Goal: Obtain resource: Download file/media

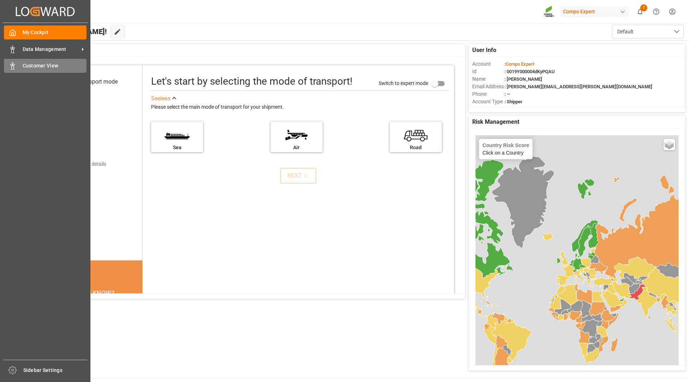
click at [32, 61] on div "Customer View Customer View" at bounding box center [45, 66] width 83 height 14
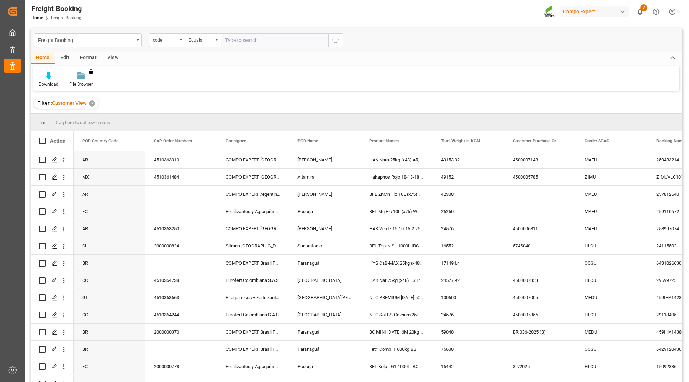
click at [49, 81] on div "Download" at bounding box center [49, 84] width 20 height 6
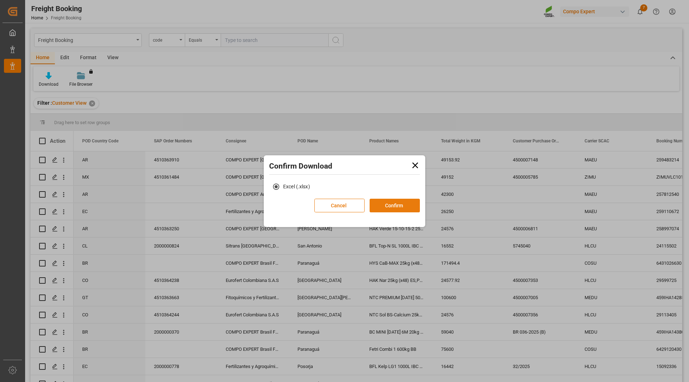
click at [392, 206] on button "Confirm" at bounding box center [395, 206] width 50 height 14
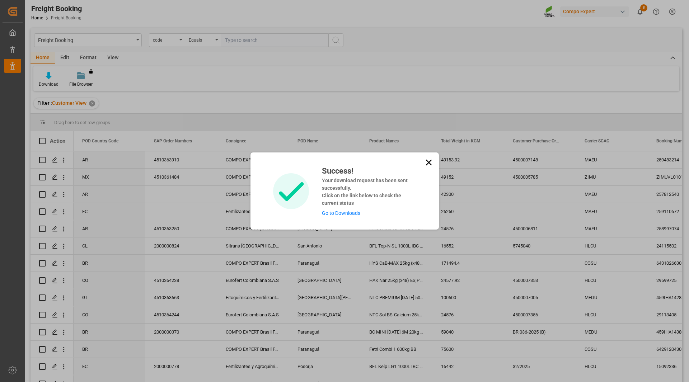
click at [356, 217] on div "Success! Your download request has been sent successfully. Click on the link be…" at bounding box center [365, 191] width 99 height 52
click at [356, 215] on link "Go to Downloads" at bounding box center [341, 213] width 38 height 6
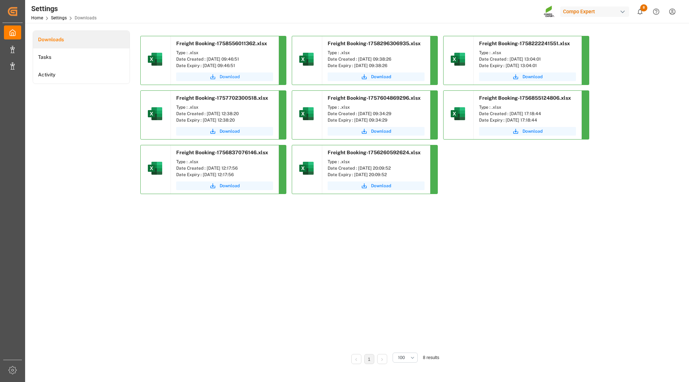
click at [215, 75] on icon "submit" at bounding box center [213, 77] width 6 height 6
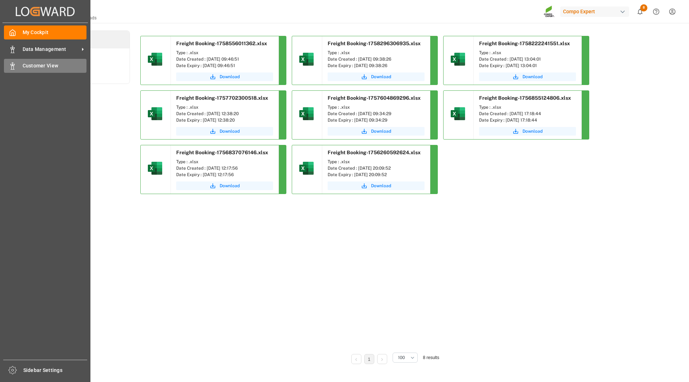
click at [19, 70] on div "Customer View Customer View" at bounding box center [45, 66] width 83 height 14
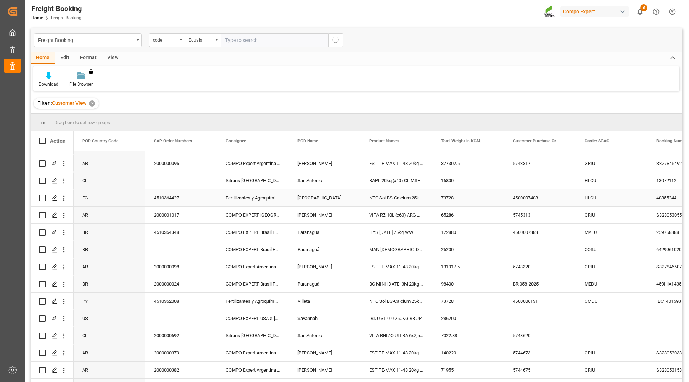
scroll to position [574, 0]
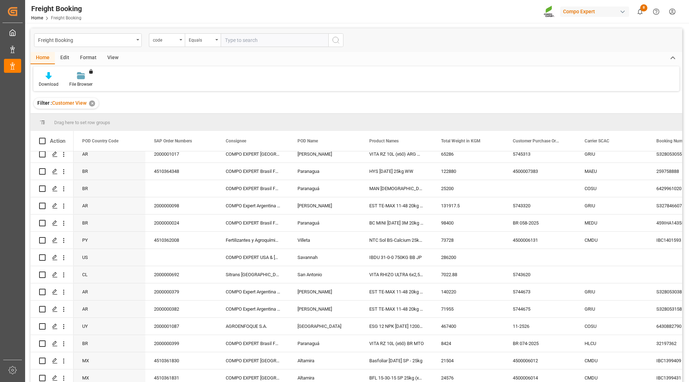
click at [279, 117] on div "Drag here to set row groups" at bounding box center [356, 122] width 652 height 17
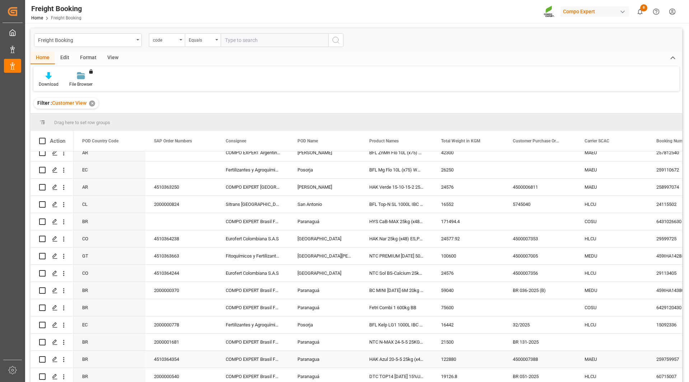
scroll to position [0, 0]
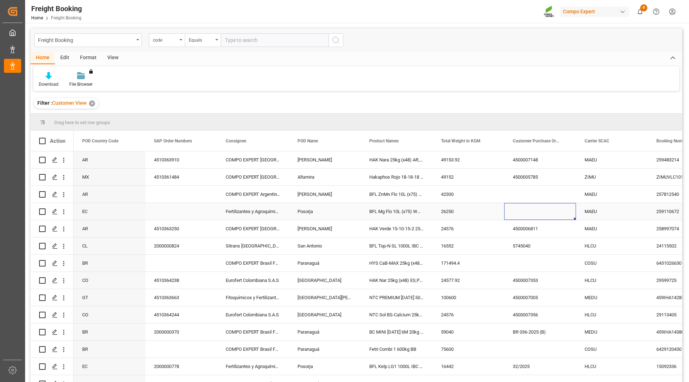
click at [529, 205] on div "Press SPACE to select this row." at bounding box center [540, 211] width 72 height 17
click at [535, 139] on span "Customer Purchase Order Numbers" at bounding box center [537, 140] width 48 height 5
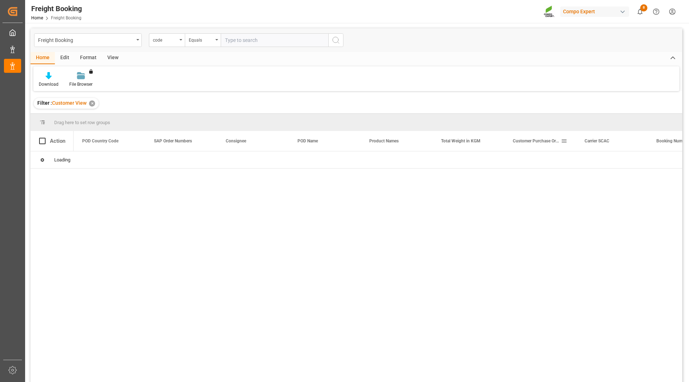
click at [539, 144] on div "Customer Purchase Order Numbers" at bounding box center [537, 141] width 48 height 20
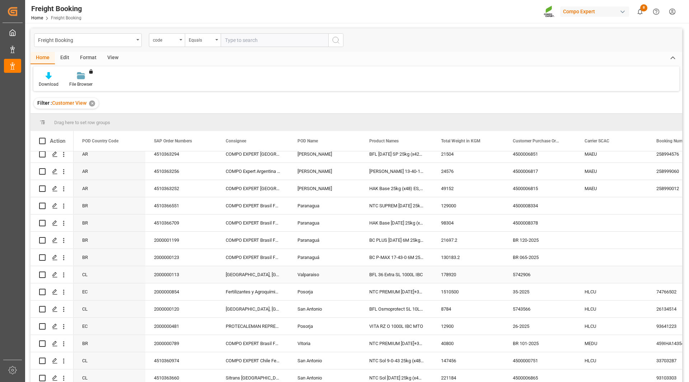
scroll to position [1492, 0]
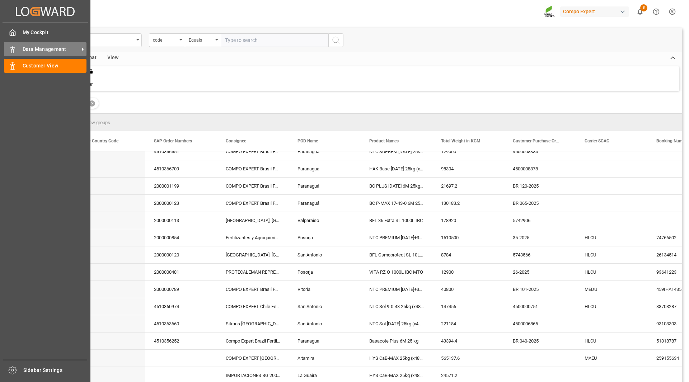
click at [21, 48] on div "Data Management Data Management" at bounding box center [45, 49] width 83 height 14
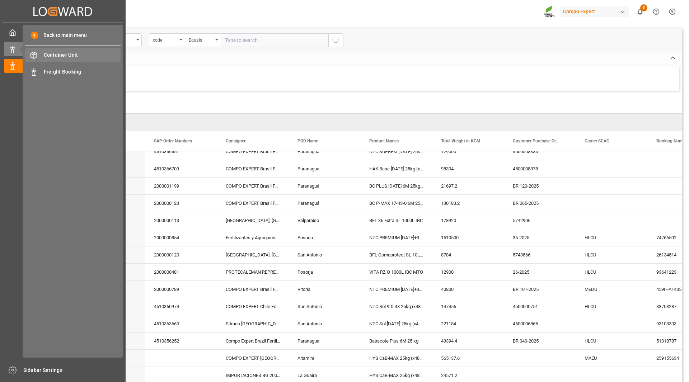
click at [62, 53] on span "Container Unit" at bounding box center [82, 55] width 77 height 8
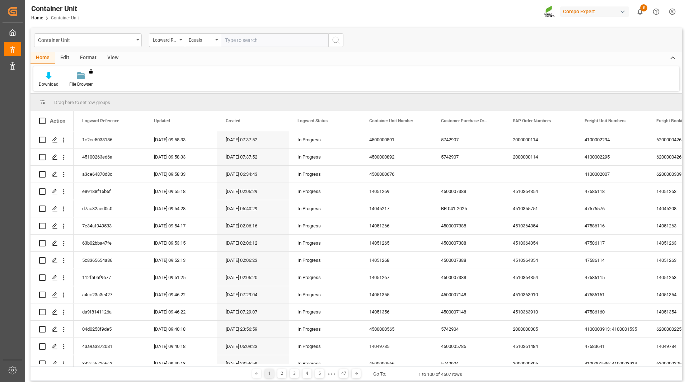
click at [397, 75] on div "Download File Browser You don't have permission for this feature. Contact admin." at bounding box center [356, 78] width 646 height 25
